Goal: Transaction & Acquisition: Purchase product/service

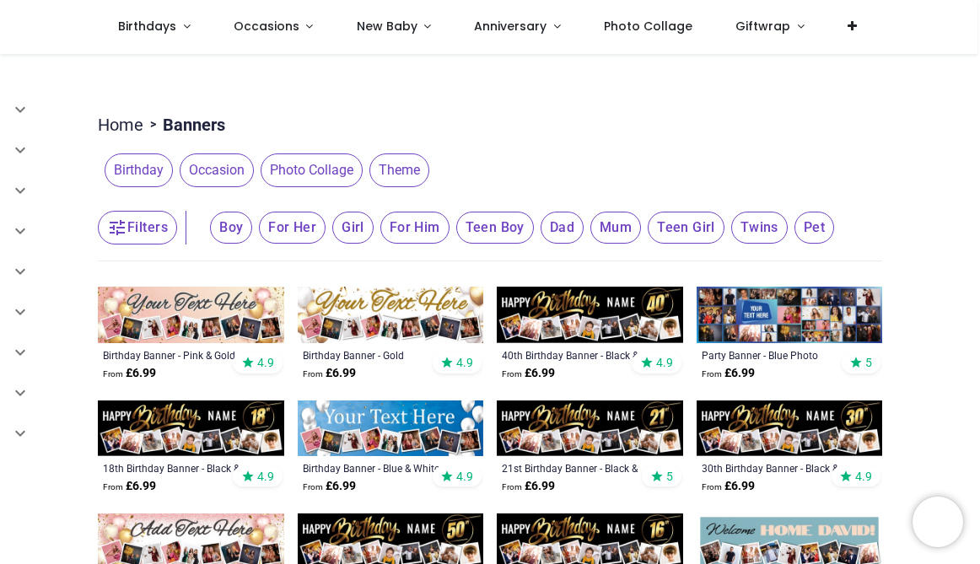
scroll to position [264, 0]
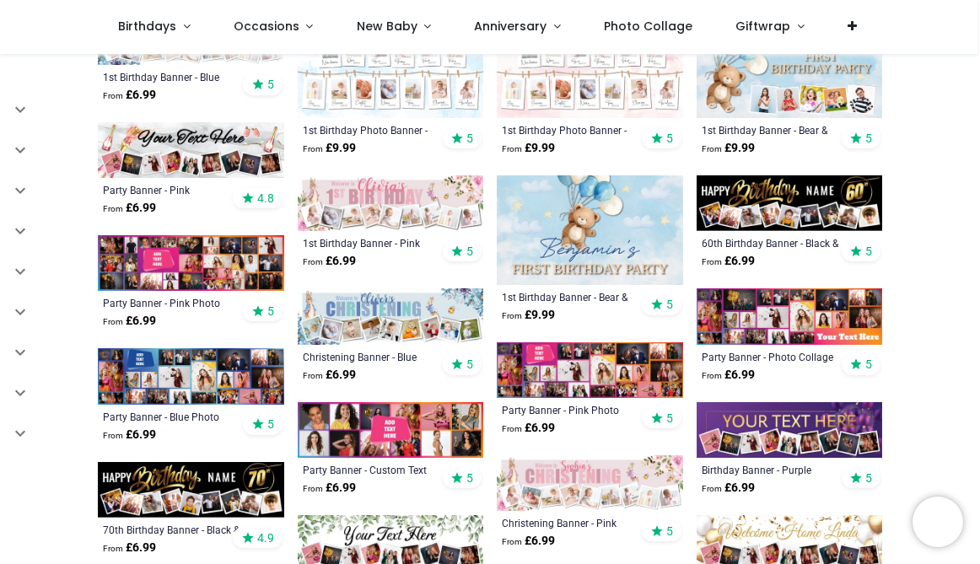
scroll to position [622, 0]
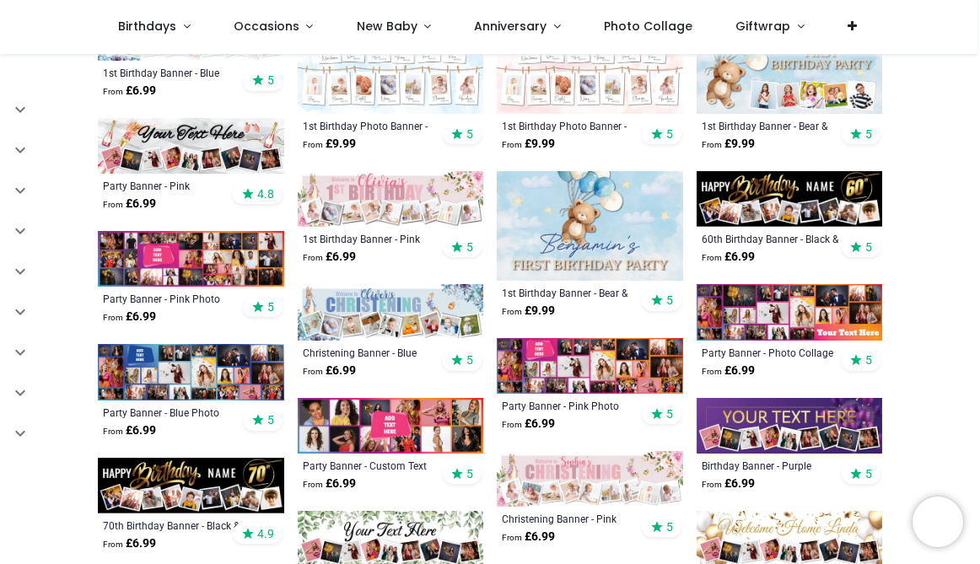
click at [754, 309] on img at bounding box center [790, 312] width 186 height 56
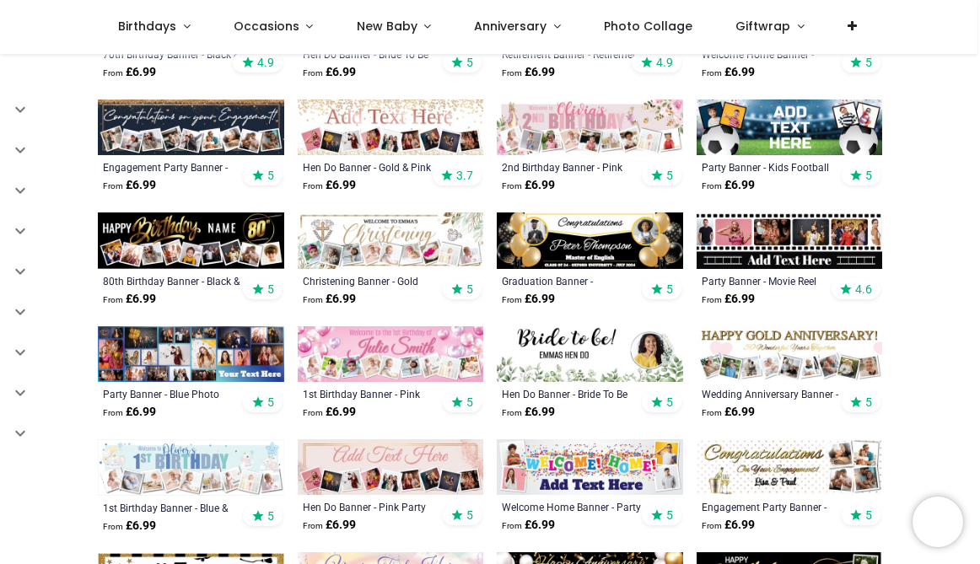
scroll to position [356, 0]
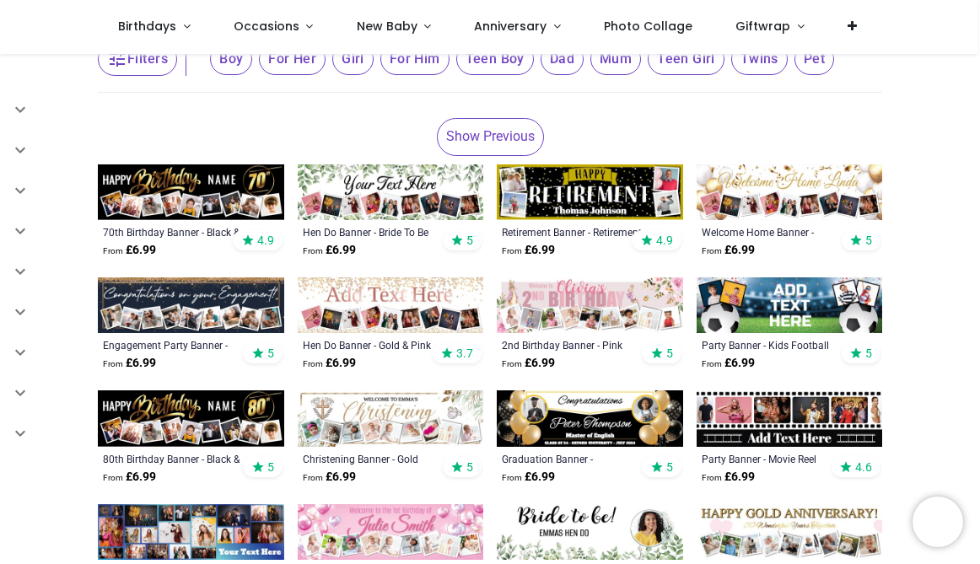
scroll to position [68, 0]
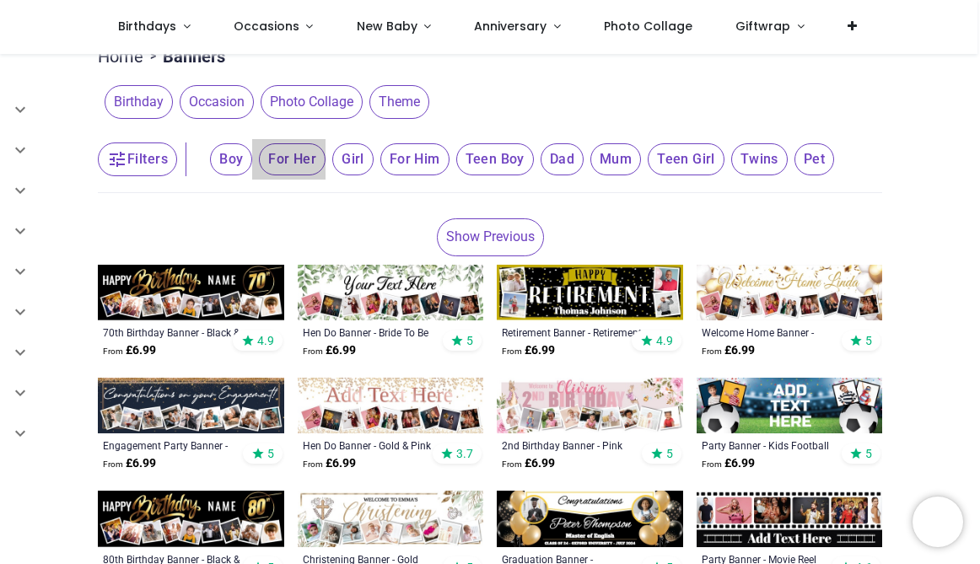
click at [299, 152] on span "For Her" at bounding box center [292, 159] width 67 height 32
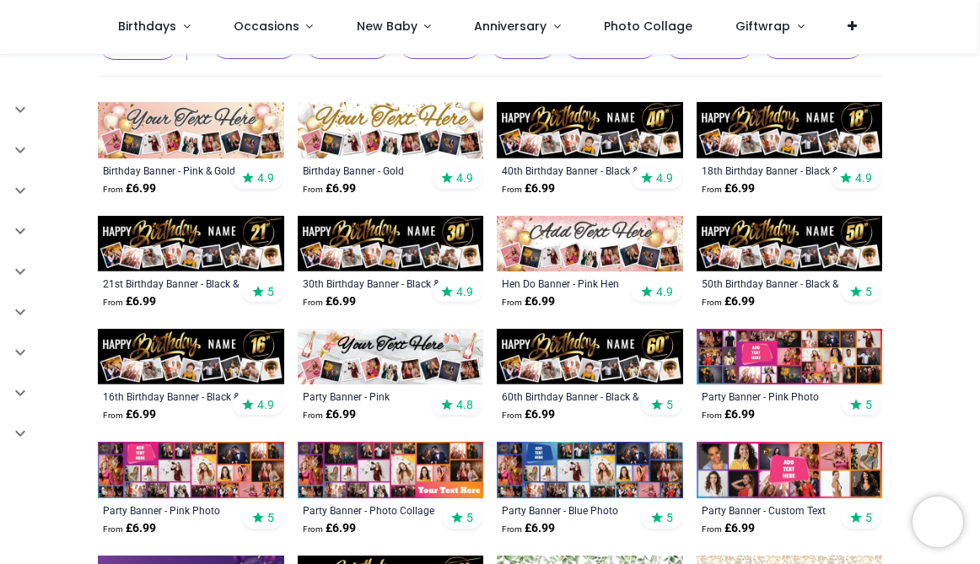
scroll to position [200, 0]
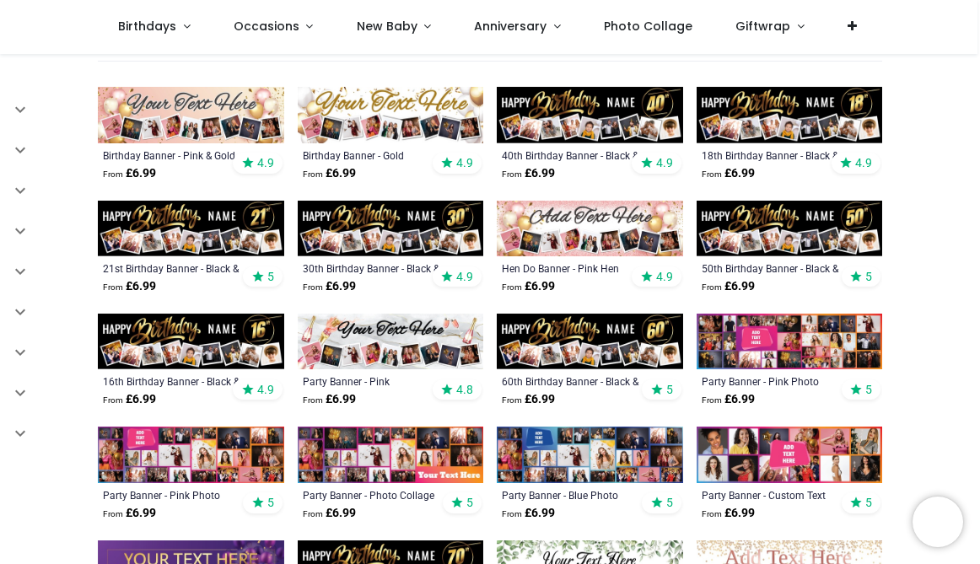
click at [773, 343] on img at bounding box center [790, 342] width 186 height 56
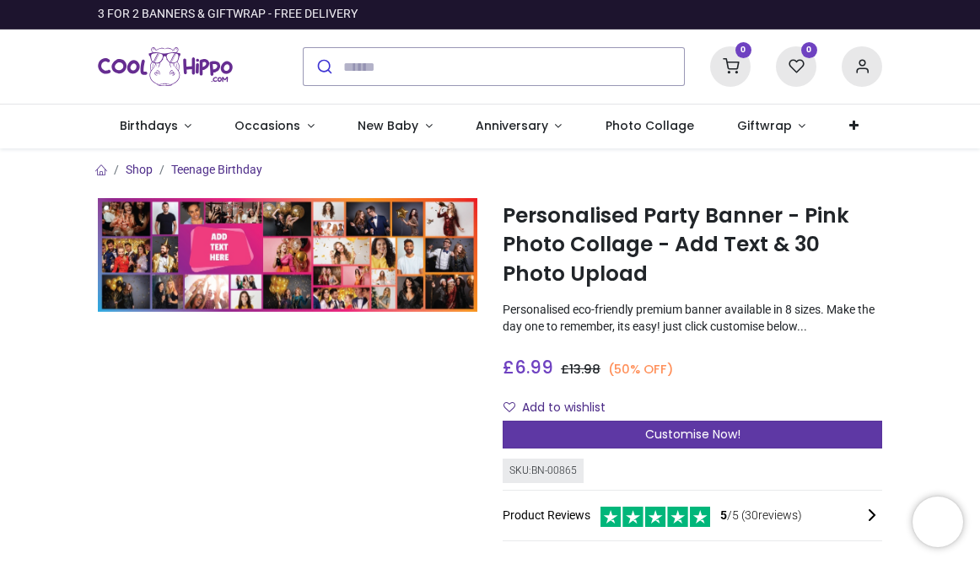
click at [670, 432] on span "Customise Now!" at bounding box center [692, 434] width 95 height 17
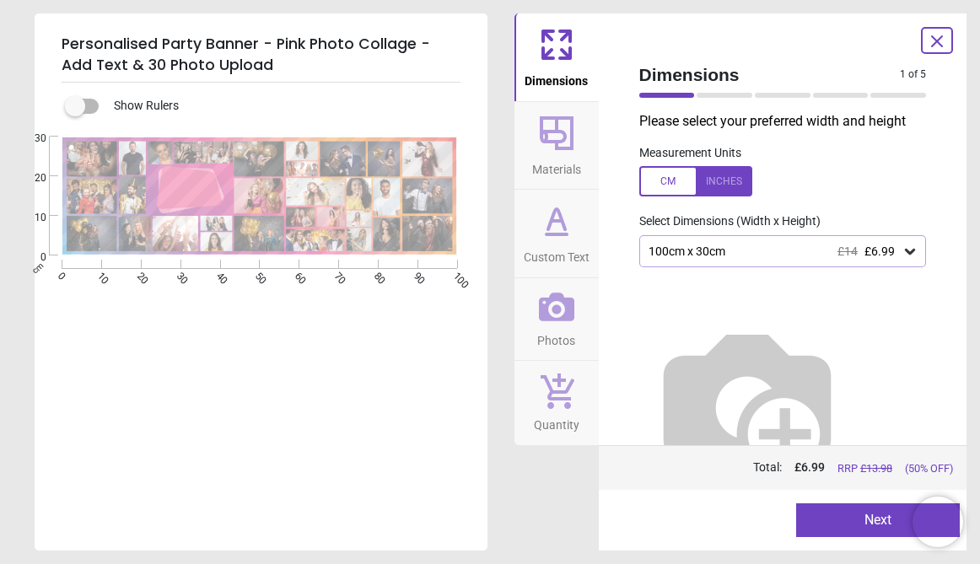
click at [914, 252] on icon at bounding box center [910, 252] width 10 height 6
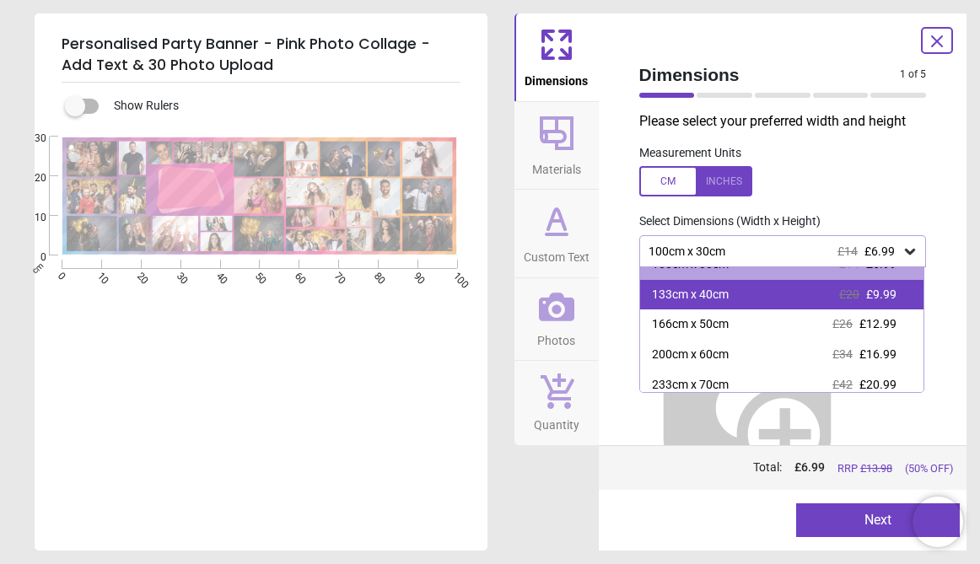
scroll to position [28, 0]
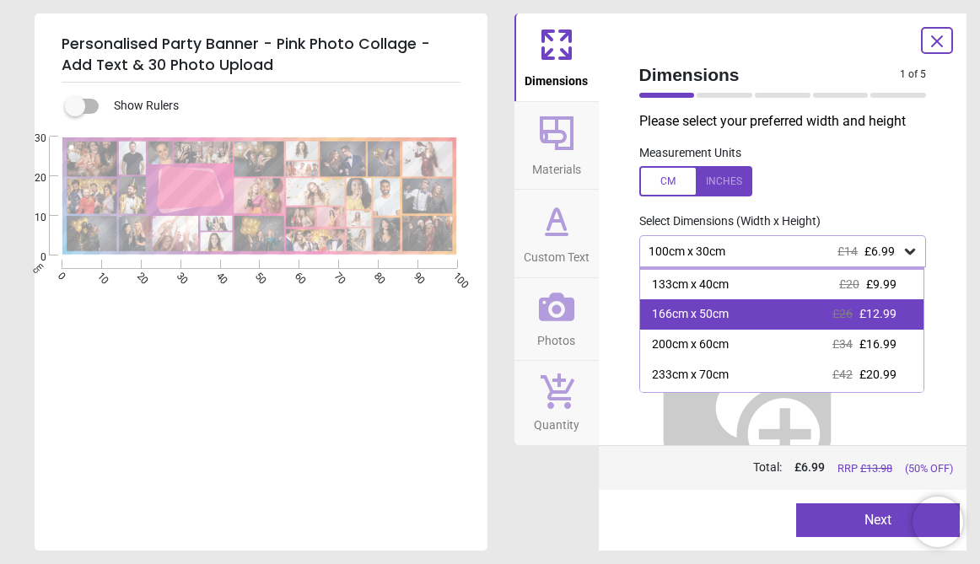
click at [788, 315] on div "166cm x 50cm £26 £12.99" at bounding box center [782, 314] width 284 height 30
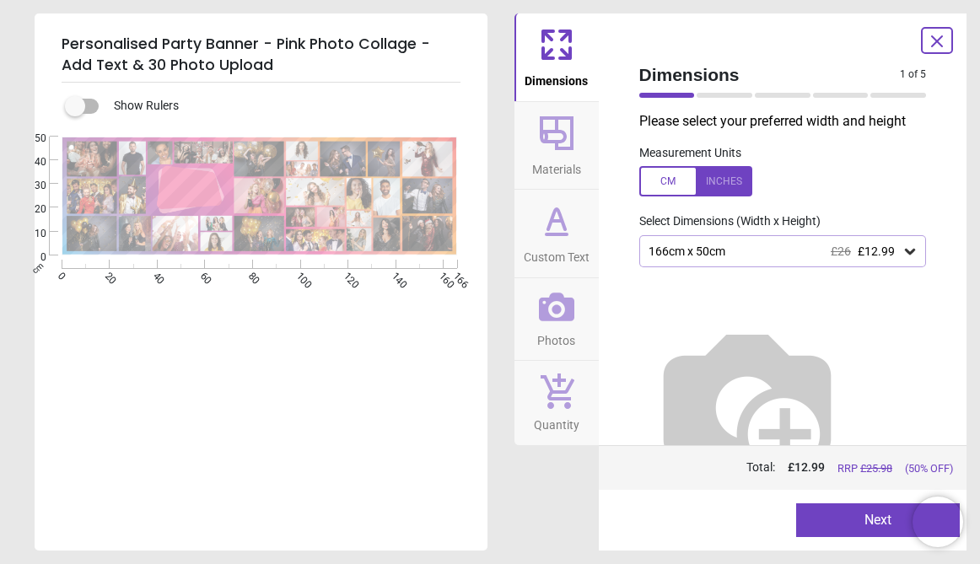
click at [870, 524] on button "Next" at bounding box center [878, 520] width 164 height 34
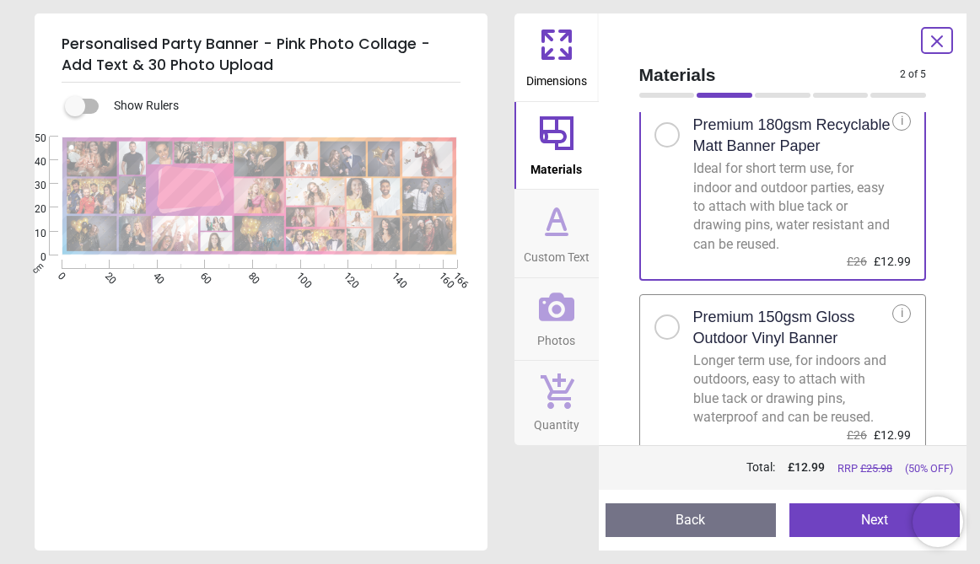
scroll to position [51, 0]
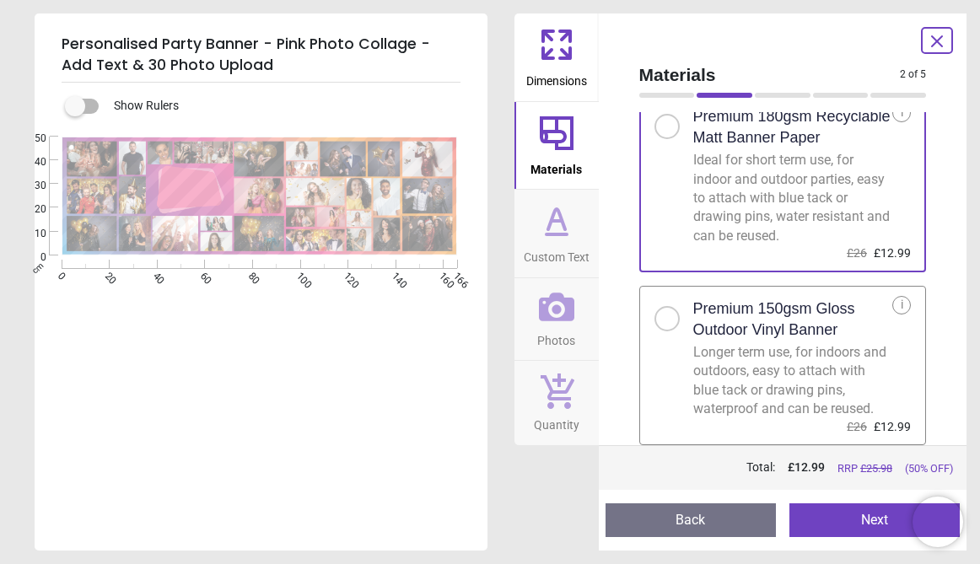
click at [858, 523] on button "Next" at bounding box center [874, 520] width 170 height 34
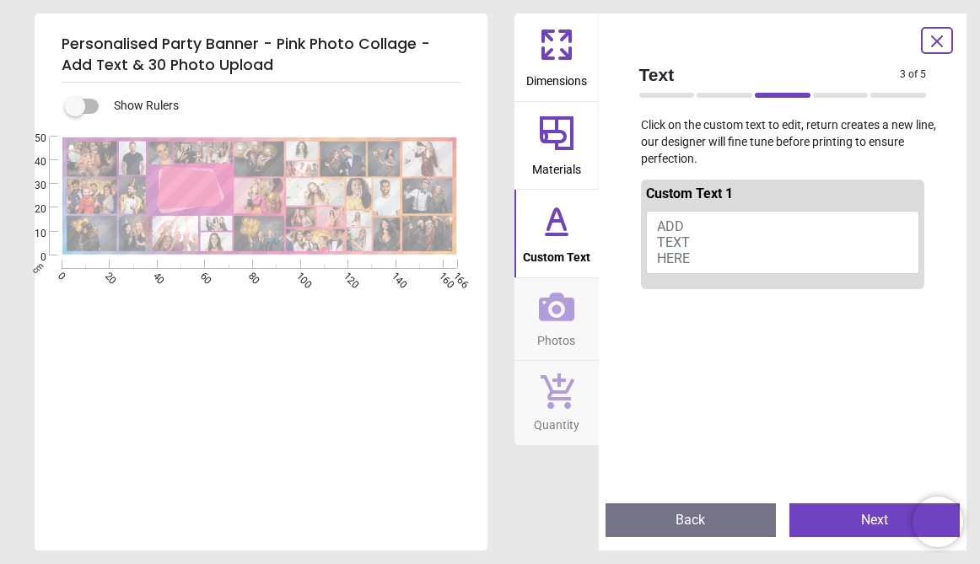
click at [698, 231] on button "ADD TEXT HERE" at bounding box center [783, 243] width 274 height 64
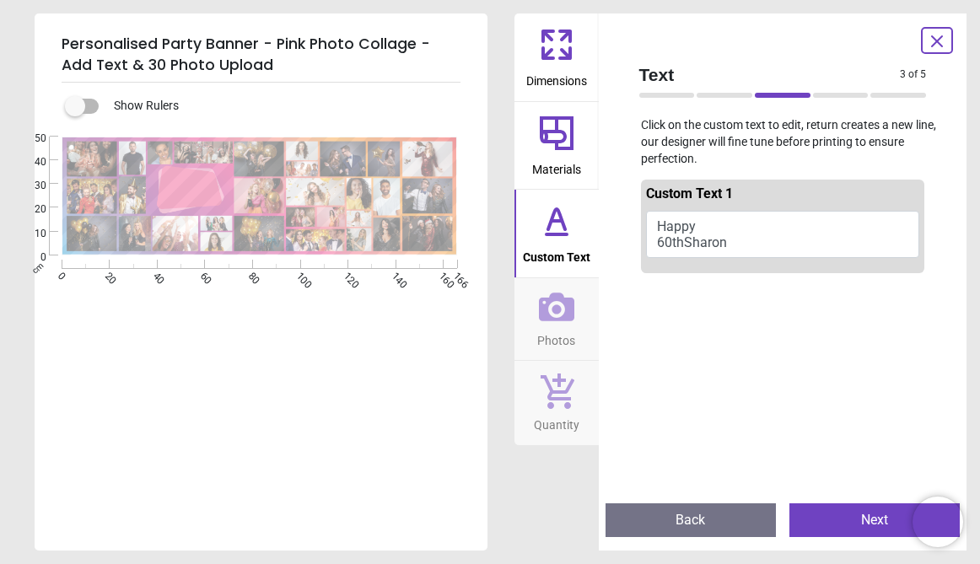
scroll to position [0, 0]
click at [687, 243] on button "Happy 60thSharon x" at bounding box center [783, 234] width 274 height 47
click at [691, 243] on button "Happy 60thSharon x" at bounding box center [783, 234] width 274 height 47
click at [751, 234] on button "Happy 60thSharon x" at bounding box center [783, 234] width 274 height 47
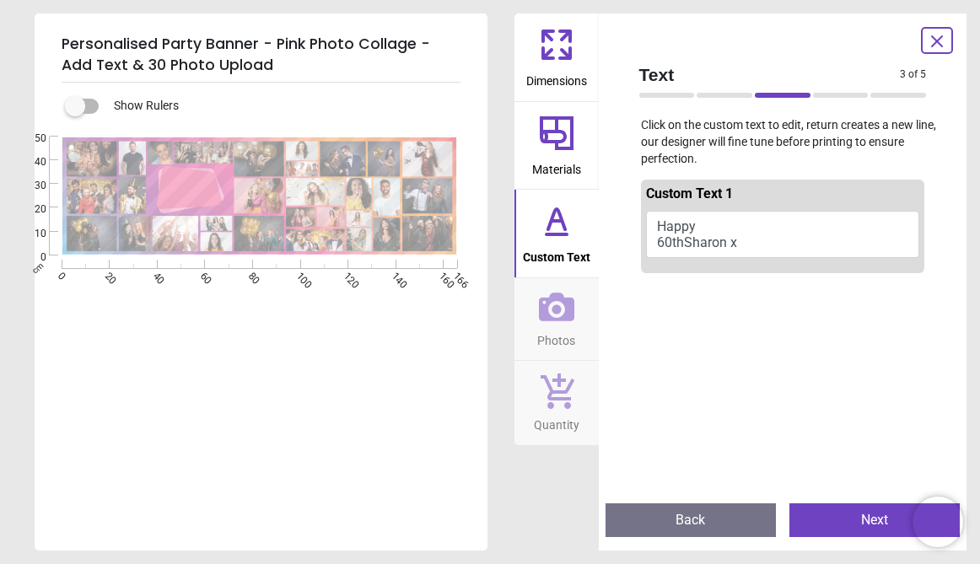
click at [189, 191] on textarea "**********" at bounding box center [188, 188] width 47 height 17
type textarea "**********"
click at [241, 449] on div "**********" at bounding box center [259, 419] width 449 height 564
click at [865, 519] on button "Next" at bounding box center [874, 520] width 170 height 34
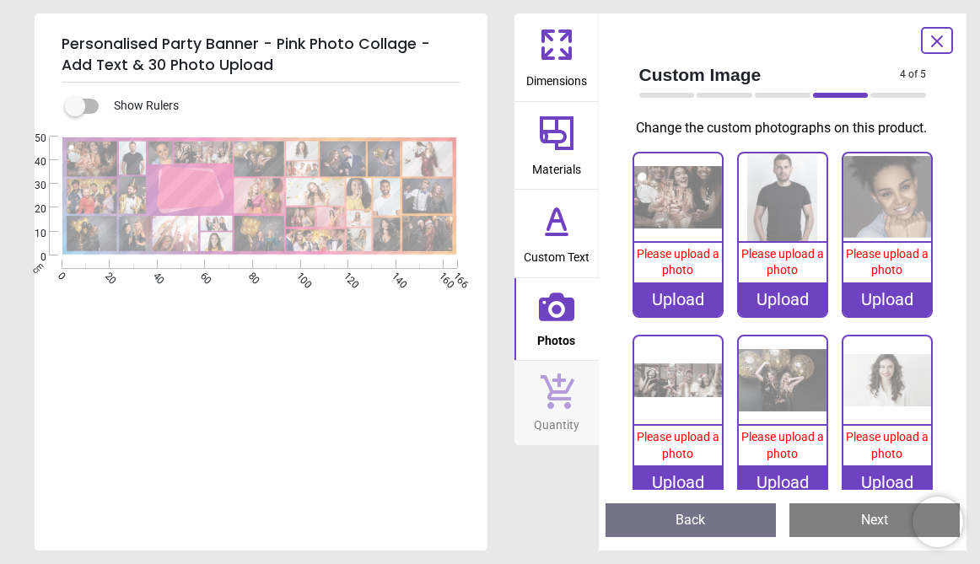
click at [680, 303] on div "Upload" at bounding box center [678, 299] width 88 height 34
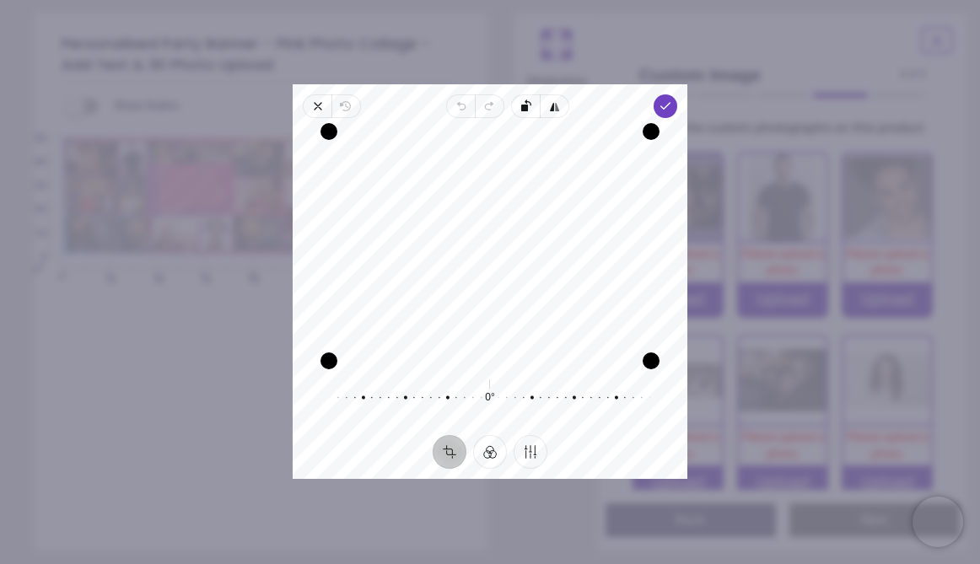
drag, startPoint x: 541, startPoint y: 288, endPoint x: 476, endPoint y: 298, distance: 66.4
click at [476, 298] on div "Recenter" at bounding box center [490, 246] width 368 height 229
click at [668, 101] on icon "button" at bounding box center [665, 106] width 13 height 13
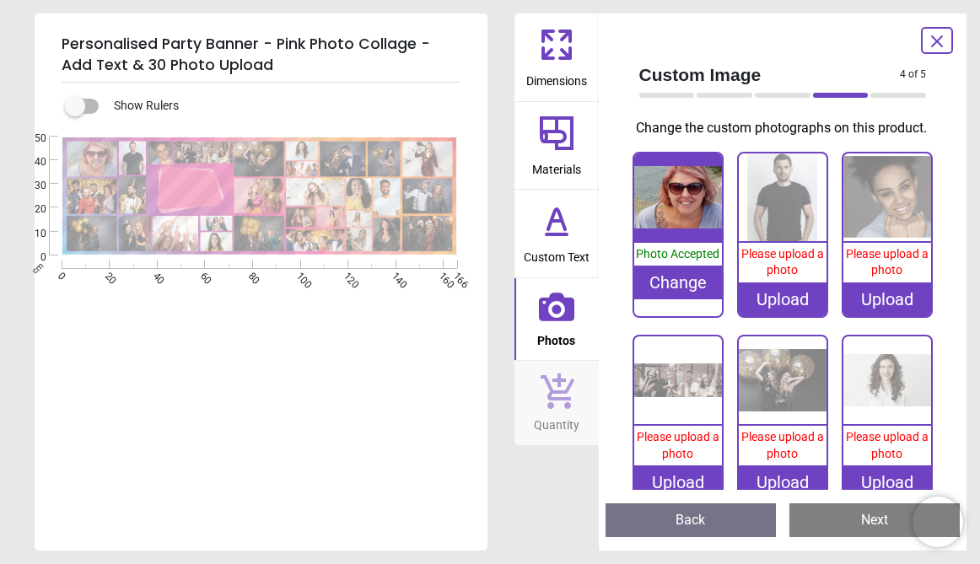
click at [788, 202] on img at bounding box center [783, 197] width 88 height 88
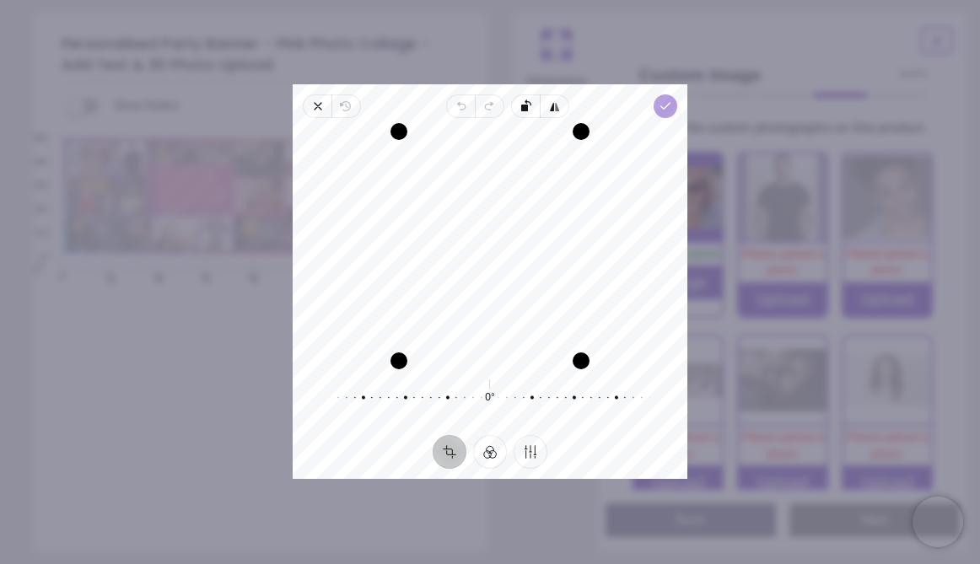
click at [660, 110] on icon "button" at bounding box center [665, 106] width 13 height 13
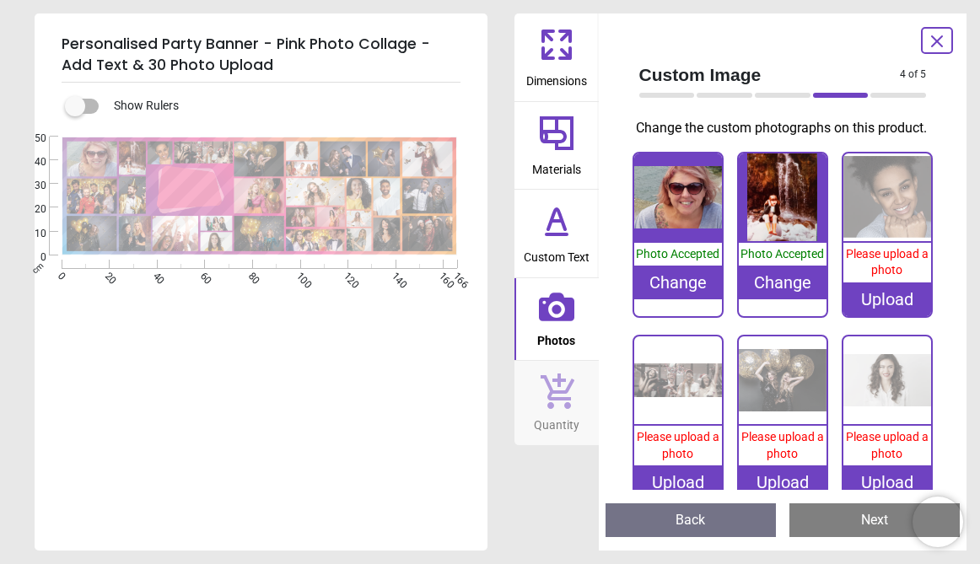
click at [869, 240] on div "0%" at bounding box center [887, 197] width 88 height 89
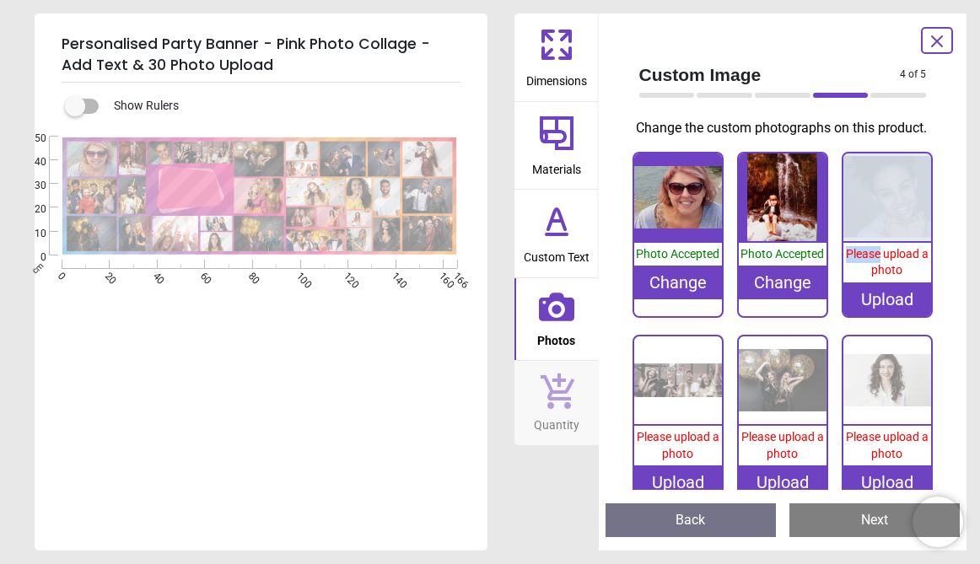
click at [869, 240] on div "0%" at bounding box center [887, 197] width 88 height 89
click at [888, 203] on img at bounding box center [887, 197] width 88 height 88
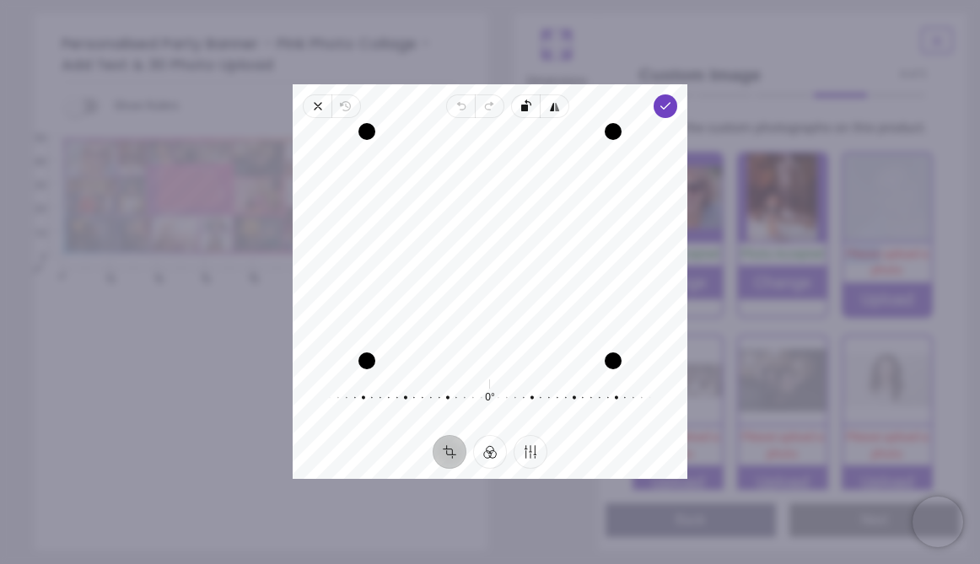
drag, startPoint x: 561, startPoint y: 269, endPoint x: 557, endPoint y: 254, distance: 15.8
click at [557, 254] on div "Recenter" at bounding box center [490, 246] width 368 height 229
click at [668, 107] on icon "button" at bounding box center [665, 106] width 13 height 13
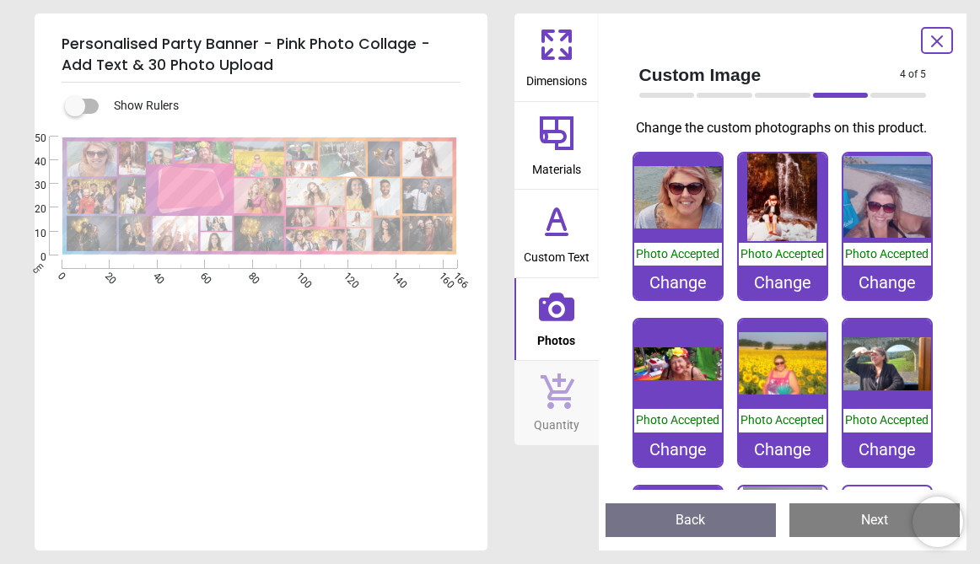
scroll to position [150, 0]
